Goal: Task Accomplishment & Management: Manage account settings

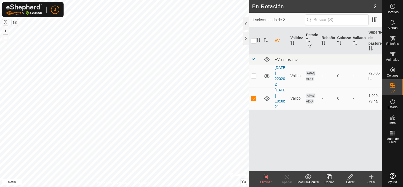
click at [278, 39] on font "VV" at bounding box center [277, 40] width 5 height 4
click at [254, 100] on p-checkbox at bounding box center [253, 98] width 5 height 4
checkbox input "true"
click at [254, 72] on td at bounding box center [255, 76] width 13 height 22
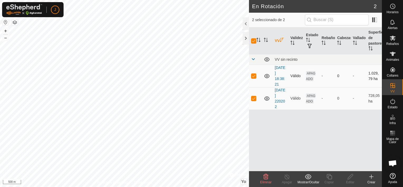
checkbox input "false"
click at [255, 99] on p-checkbox at bounding box center [253, 98] width 5 height 4
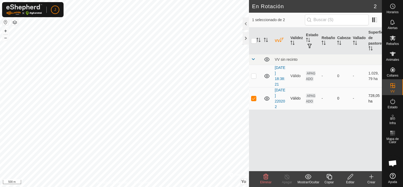
checkbox input "false"
click at [254, 77] on p-checkbox at bounding box center [253, 76] width 5 height 4
checkbox input "true"
click at [244, 23] on div at bounding box center [245, 23] width 6 height 13
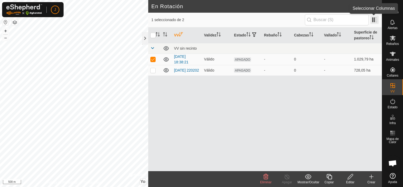
click at [376, 20] on span at bounding box center [374, 20] width 8 height 8
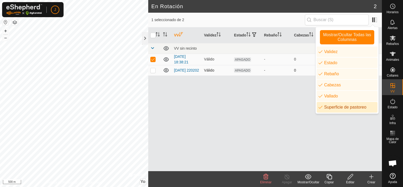
click at [152, 71] on p-checkbox at bounding box center [152, 70] width 5 height 4
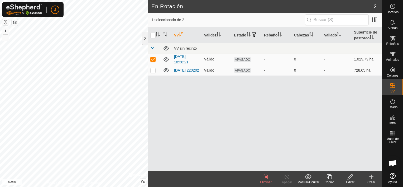
checkbox input "true"
click at [154, 58] on p-checkbox at bounding box center [152, 59] width 5 height 4
checkbox input "false"
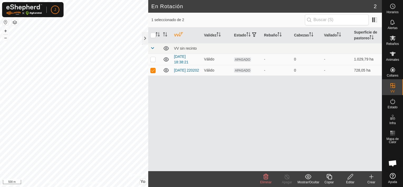
click at [265, 176] on icon at bounding box center [265, 176] width 6 height 6
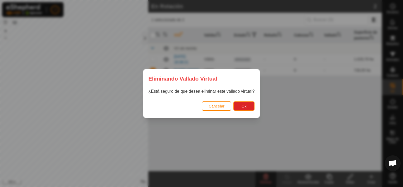
click at [246, 101] on div "Cancelar Ok" at bounding box center [201, 109] width 117 height 18
click at [236, 106] on span "De acuerdo" at bounding box center [237, 106] width 20 height 4
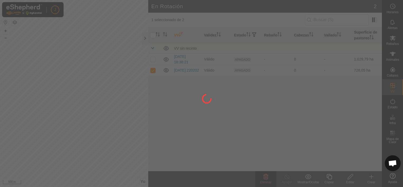
checkbox input "false"
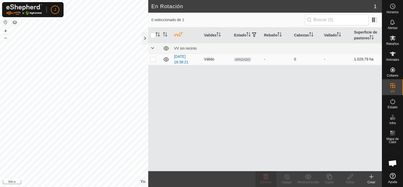
click at [151, 59] on p-checkbox at bounding box center [152, 59] width 5 height 4
checkbox input "true"
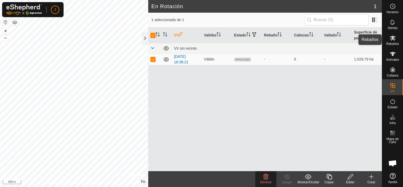
click at [397, 42] on span "Rebaños" at bounding box center [392, 43] width 13 height 3
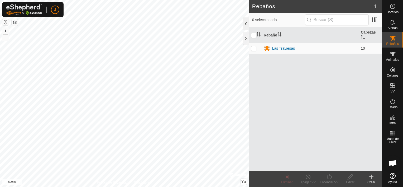
click at [245, 23] on div at bounding box center [245, 23] width 6 height 13
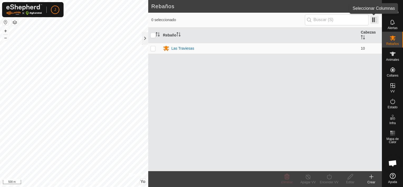
click at [373, 19] on span at bounding box center [374, 20] width 8 height 8
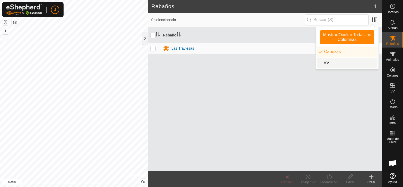
click at [332, 63] on li "VV" at bounding box center [346, 62] width 61 height 11
click at [339, 64] on li "VV" at bounding box center [346, 62] width 61 height 11
click at [154, 47] on p-checkbox at bounding box center [152, 48] width 5 height 4
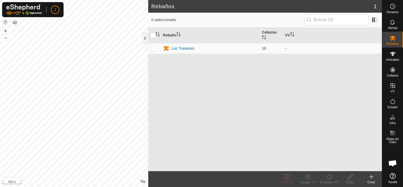
checkbox input "true"
click at [329, 176] on icon at bounding box center [329, 176] width 7 height 6
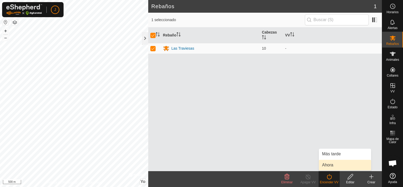
click at [328, 167] on link "Ahora" at bounding box center [345, 164] width 52 height 11
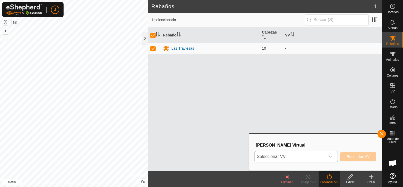
click at [333, 157] on div "Disparador desplegable" at bounding box center [330, 156] width 11 height 11
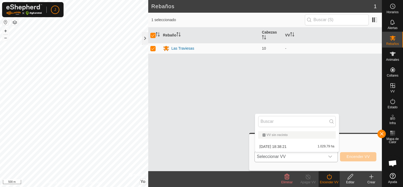
click at [321, 146] on li "[DATE] 18:38:21 1.029,79 ha" at bounding box center [297, 146] width 84 height 11
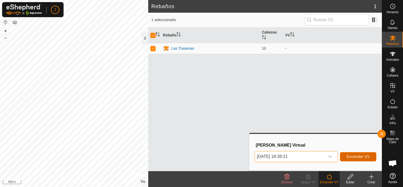
click at [350, 156] on span "Encender VV" at bounding box center [357, 156] width 23 height 4
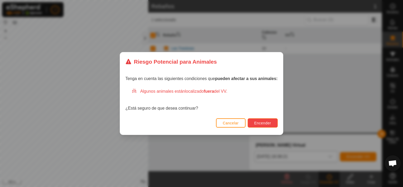
click at [257, 124] on span "Encender" at bounding box center [262, 123] width 17 height 4
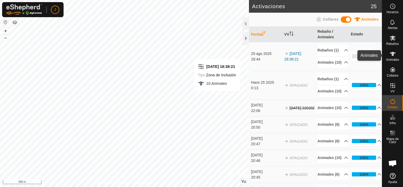
click at [393, 59] on span "Animales" at bounding box center [392, 59] width 13 height 3
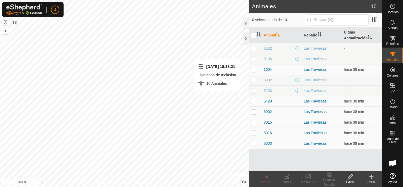
click at [372, 176] on icon at bounding box center [371, 176] width 6 height 6
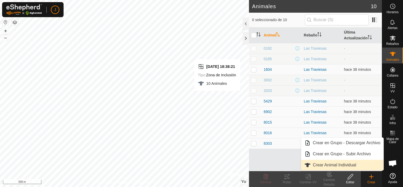
click at [335, 165] on link "Crear Animal Individual" at bounding box center [342, 164] width 82 height 11
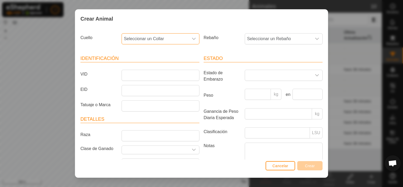
click at [185, 42] on span "Seleccionar un Collar" at bounding box center [155, 38] width 67 height 11
type input "656"
click at [162, 64] on li "1080276566" at bounding box center [160, 66] width 76 height 11
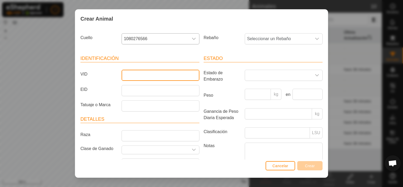
click at [141, 76] on input "VID" at bounding box center [160, 75] width 78 height 11
type input "3202"
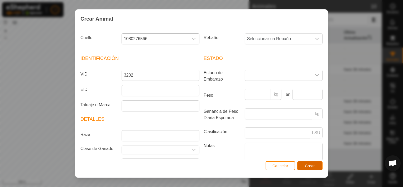
click at [314, 166] on button "Crear" at bounding box center [309, 165] width 25 height 9
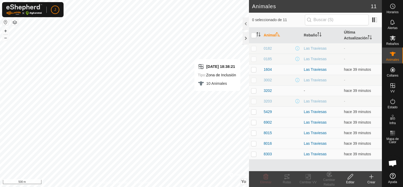
click at [373, 178] on icon at bounding box center [371, 176] width 6 height 6
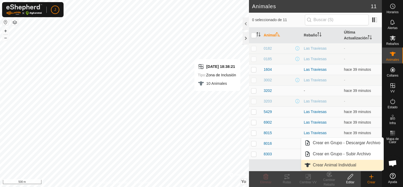
click at [353, 167] on link "Crear Animal Individual" at bounding box center [342, 164] width 82 height 11
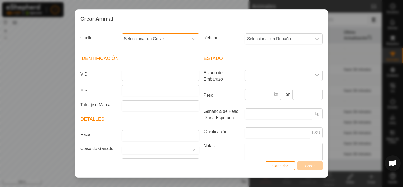
click at [169, 41] on span "Seleccionar un Collar" at bounding box center [155, 38] width 67 height 11
type input "04"
click at [146, 68] on li "2218140466" at bounding box center [160, 66] width 76 height 11
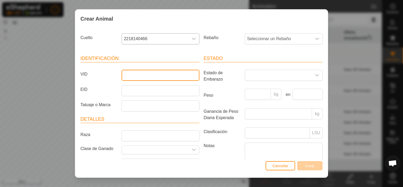
click at [135, 75] on input "VID" at bounding box center [160, 75] width 78 height 11
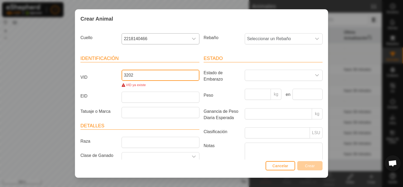
type input "3202"
click at [283, 164] on span "Cancelar" at bounding box center [280, 165] width 16 height 4
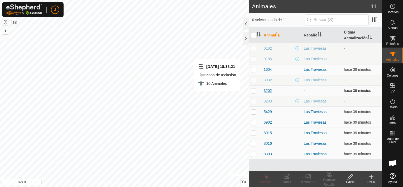
click at [271, 90] on span "3202" at bounding box center [268, 91] width 8 height 6
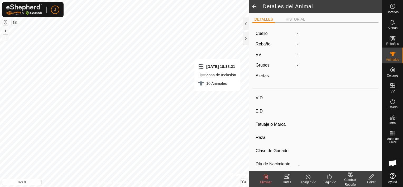
type input "3202"
type input "-"
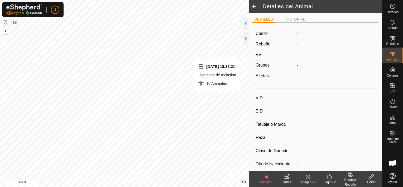
type input "0 kg"
type input "-"
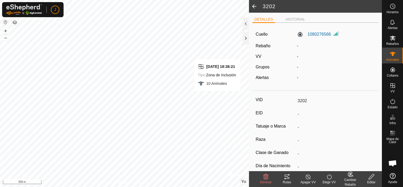
click at [264, 179] on div "Eliminar" at bounding box center [265, 181] width 21 height 5
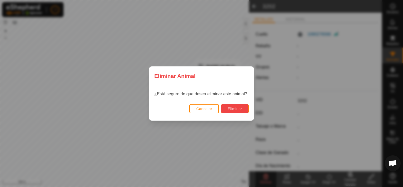
click at [245, 111] on button "Eliminar" at bounding box center [235, 108] width 28 height 9
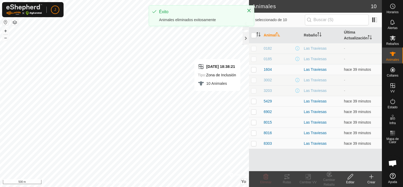
click at [371, 176] on icon at bounding box center [371, 176] width 6 height 6
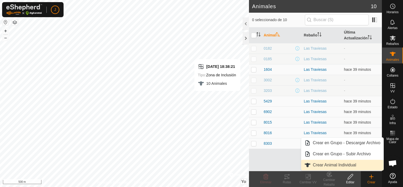
click at [339, 164] on link "Crear Animal Individual" at bounding box center [342, 164] width 82 height 11
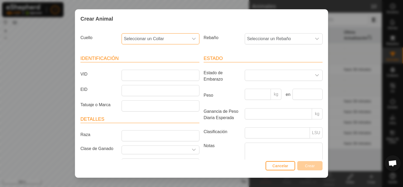
click at [153, 40] on font "Seleccionar un Collar" at bounding box center [144, 38] width 40 height 4
type input "04"
click at [139, 62] on li "2218140466" at bounding box center [160, 66] width 76 height 11
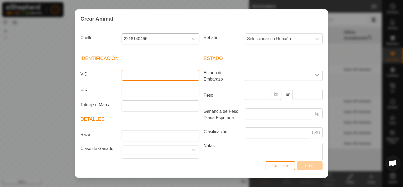
click at [138, 71] on input "VID" at bounding box center [160, 75] width 78 height 11
type input "3202"
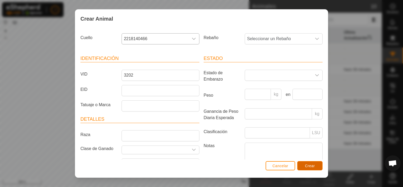
click at [303, 165] on button "Crear" at bounding box center [309, 165] width 25 height 9
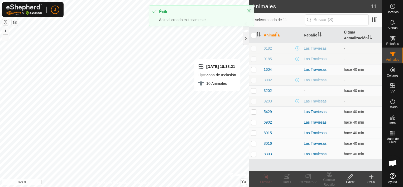
click at [372, 177] on icon at bounding box center [371, 176] width 6 height 6
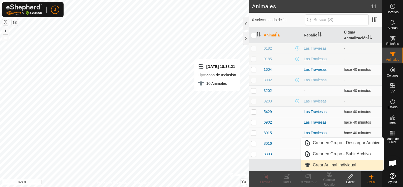
click at [348, 165] on link "Crear Animal Individual" at bounding box center [342, 164] width 82 height 11
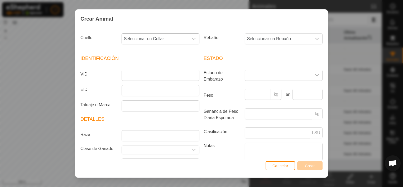
click at [172, 38] on span "Seleccionar un Collar" at bounding box center [155, 38] width 67 height 11
type input "6566"
click at [145, 66] on li "1080276566" at bounding box center [160, 66] width 76 height 11
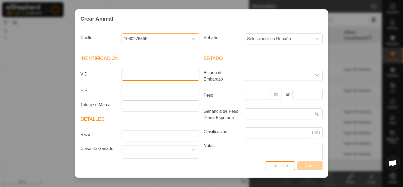
click at [139, 72] on input "VID" at bounding box center [160, 75] width 78 height 11
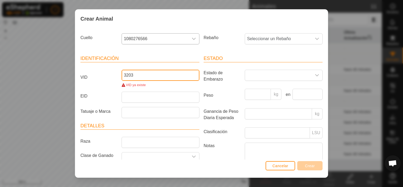
type input "3203"
click at [283, 170] on div "Cancelar Crear" at bounding box center [201, 168] width 252 height 18
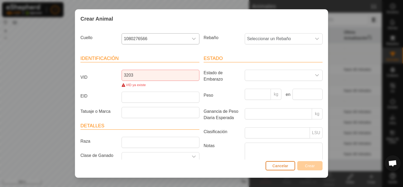
click at [285, 167] on span "Cancelar" at bounding box center [280, 165] width 16 height 4
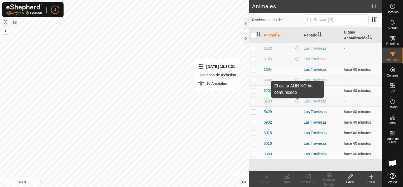
click at [295, 100] on span at bounding box center [297, 101] width 4 height 4
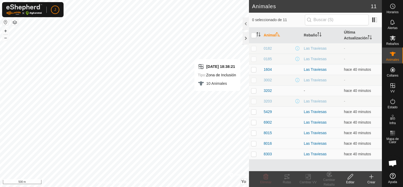
click at [260, 100] on td at bounding box center [255, 101] width 13 height 11
checkbox input "false"
click at [251, 89] on div "Animales 11 0 seleccionado de 11 Animal Rebaño Última Actualización 0182 Las Tr…" at bounding box center [191, 93] width 382 height 187
click at [392, 38] on icon at bounding box center [392, 38] width 6 height 5
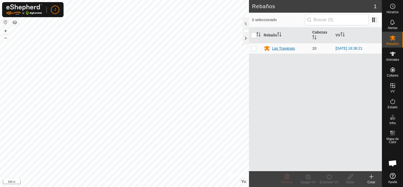
click at [278, 48] on div "Las Traviesas" at bounding box center [283, 49] width 23 height 6
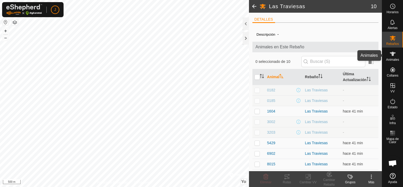
click at [396, 53] on es-animals-svg-icon at bounding box center [392, 54] width 9 height 8
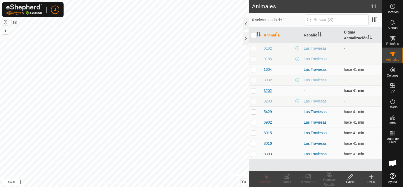
click at [265, 90] on span "3202" at bounding box center [268, 91] width 8 height 6
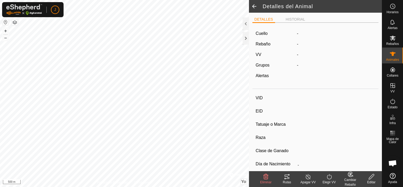
type input "3202"
type input "-"
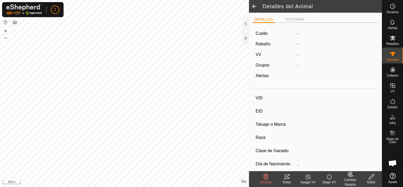
type input "0 kg"
type input "-"
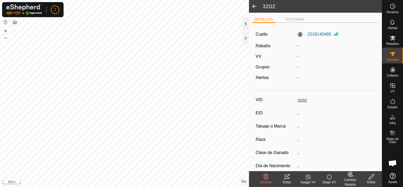
click at [245, 21] on div at bounding box center [245, 23] width 6 height 13
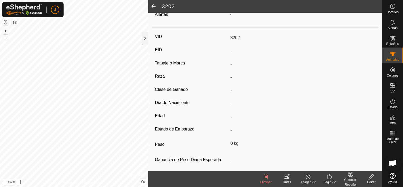
scroll to position [65, 0]
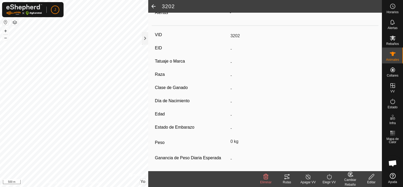
click at [151, 5] on span at bounding box center [153, 6] width 11 height 13
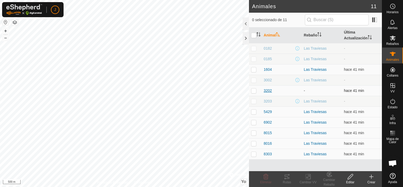
click at [266, 89] on span "3202" at bounding box center [268, 91] width 8 height 6
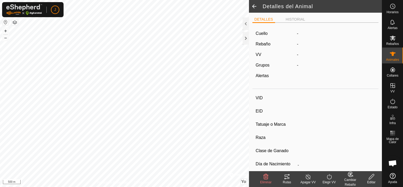
type input "3202"
type input "-"
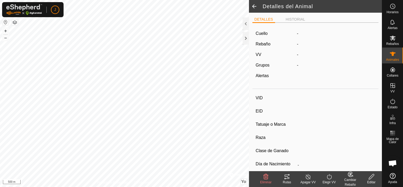
type input "0 kg"
type input "-"
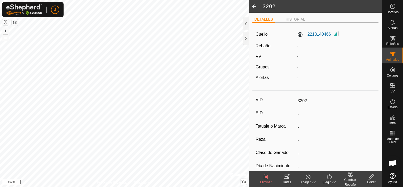
click at [352, 176] on icon at bounding box center [350, 174] width 7 height 6
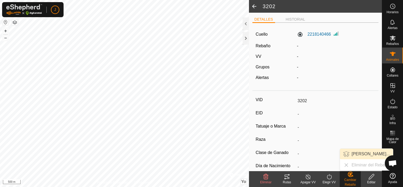
click at [362, 154] on link "[PERSON_NAME]..." at bounding box center [366, 153] width 53 height 11
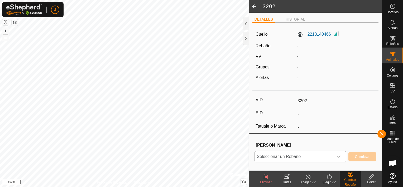
click at [313, 160] on span "Seleccionar un Rebaño" at bounding box center [294, 156] width 79 height 11
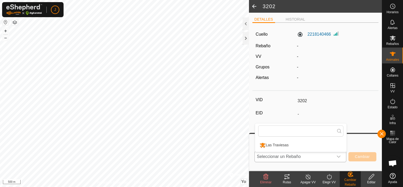
click at [309, 147] on li "Las Traviesas" at bounding box center [300, 144] width 91 height 13
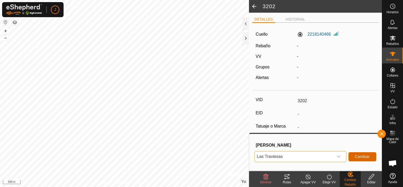
click at [364, 156] on span "Cambiar" at bounding box center [362, 156] width 15 height 4
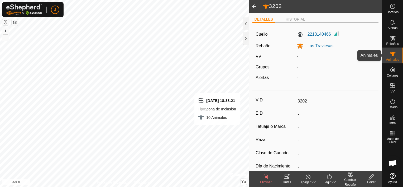
click at [395, 53] on es-animals-svg-icon at bounding box center [392, 54] width 9 height 8
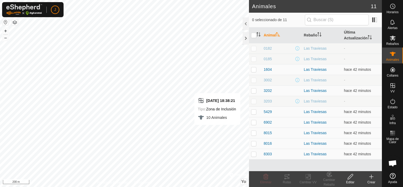
click at [373, 176] on icon at bounding box center [371, 176] width 6 height 6
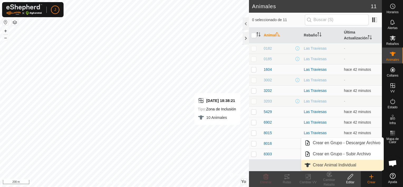
click at [356, 163] on link "Crear Animal Individual" at bounding box center [342, 164] width 82 height 11
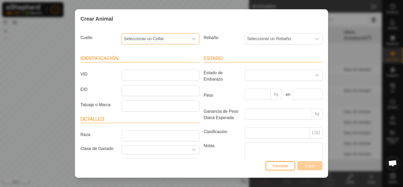
click at [182, 36] on span "Seleccionar un Collar" at bounding box center [155, 38] width 67 height 11
type input "0"
type input "6566"
click at [156, 69] on li "1080276566" at bounding box center [160, 66] width 76 height 11
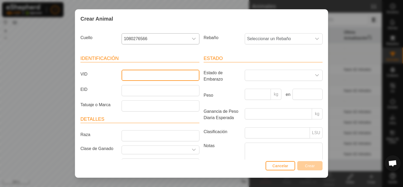
click at [152, 75] on input "VID" at bounding box center [160, 75] width 78 height 11
type input "1"
type input "7000000000"
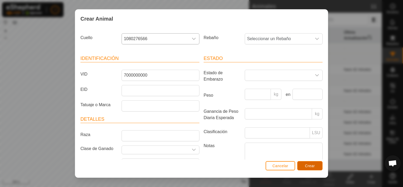
click at [306, 163] on span "Crear" at bounding box center [310, 165] width 10 height 4
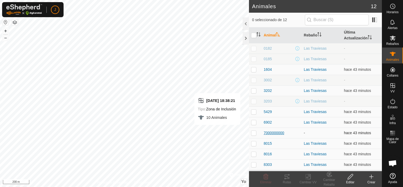
click at [281, 132] on span "7000000000" at bounding box center [274, 133] width 21 height 6
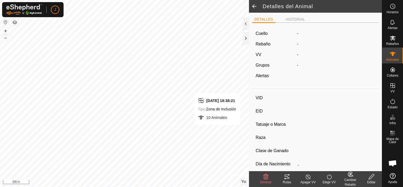
type input "7000000000"
type input "-"
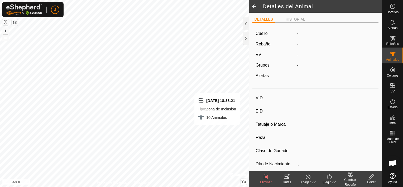
type input "0 kg"
type input "-"
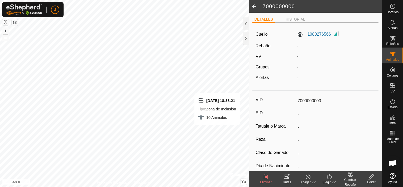
click at [349, 178] on div "Cambiar Rebaño" at bounding box center [349, 181] width 21 height 9
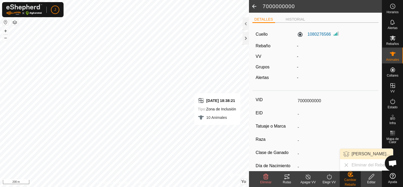
click at [361, 154] on link "[PERSON_NAME]..." at bounding box center [366, 153] width 53 height 11
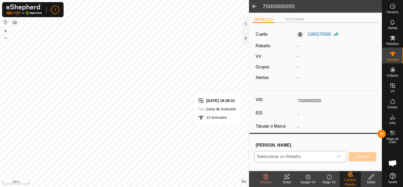
click at [334, 160] on div "Disparador desplegable" at bounding box center [338, 156] width 11 height 11
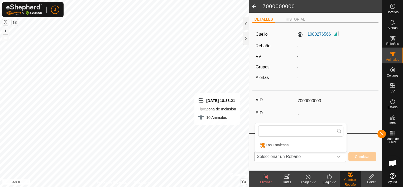
click at [325, 143] on li "Las Traviesas" at bounding box center [300, 144] width 91 height 13
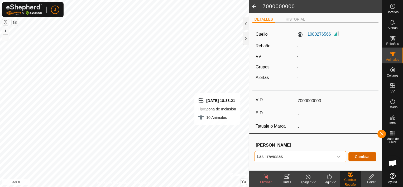
click at [355, 158] on span "Cambiar" at bounding box center [362, 156] width 15 height 4
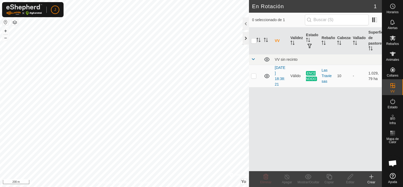
click at [248, 36] on div at bounding box center [245, 38] width 6 height 13
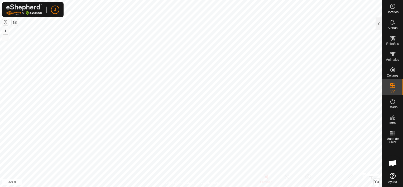
checkbox input "true"
